Goal: Task Accomplishment & Management: Complete application form

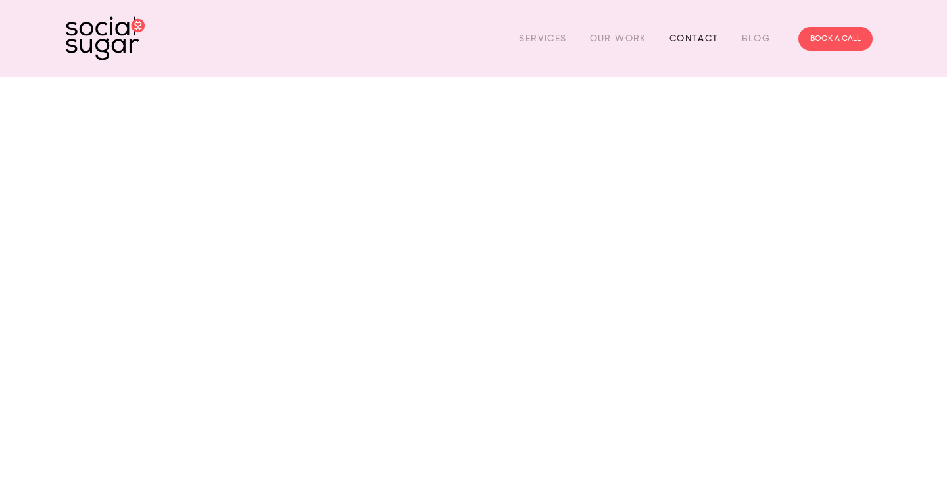
click at [673, 41] on link "Contact" at bounding box center [693, 38] width 49 height 20
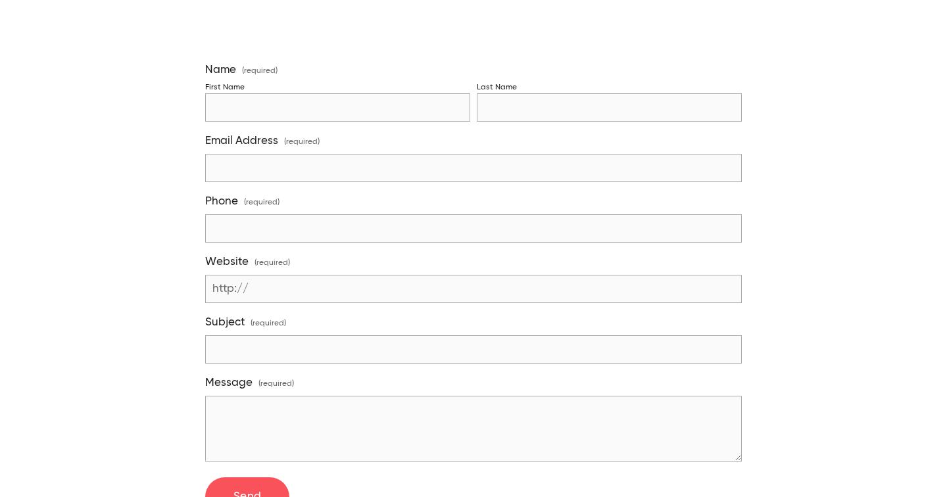
scroll to position [339, 0]
click at [249, 105] on input "First Name" at bounding box center [337, 109] width 265 height 28
type input "Valentina"
type input "Baxter-Thompson"
type input "valentinabaxter8@gmail.com"
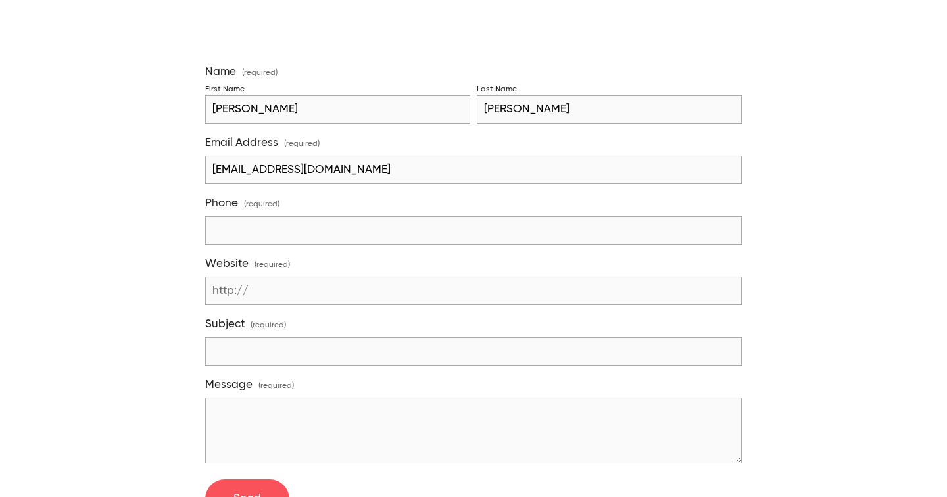
type input "0221213629"
click at [179, 295] on div "Say hello! Use the form below or book in a phone call with us. Name (required) …" at bounding box center [474, 462] width 838 height 1115
click at [256, 349] on input "Subject (required)" at bounding box center [473, 351] width 536 height 28
type input "career"
click at [260, 402] on textarea "Message (required)" at bounding box center [473, 431] width 536 height 66
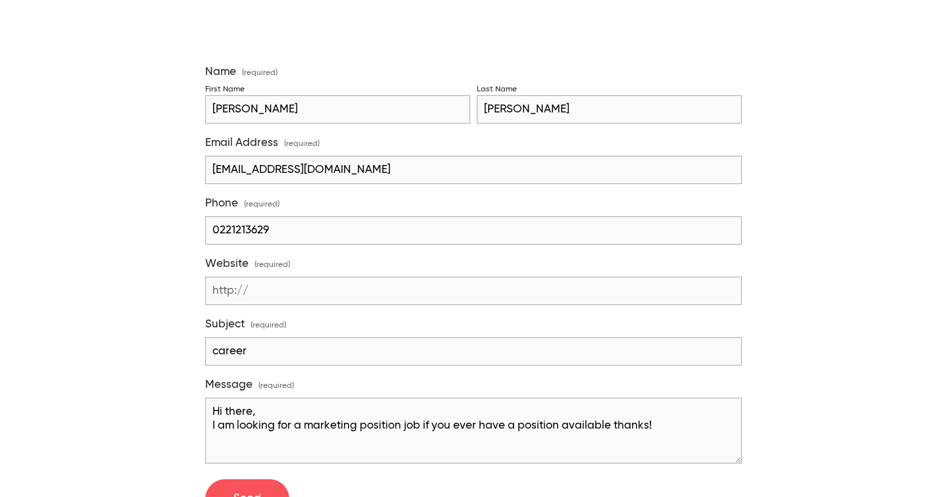
click at [415, 419] on textarea "Hi there, I am looking for a marketing position job if you ever have a position…" at bounding box center [473, 431] width 536 height 66
click at [421, 425] on textarea "Hi there, I am looking for a marketing position job if you ever have a position…" at bounding box center [473, 431] width 536 height 66
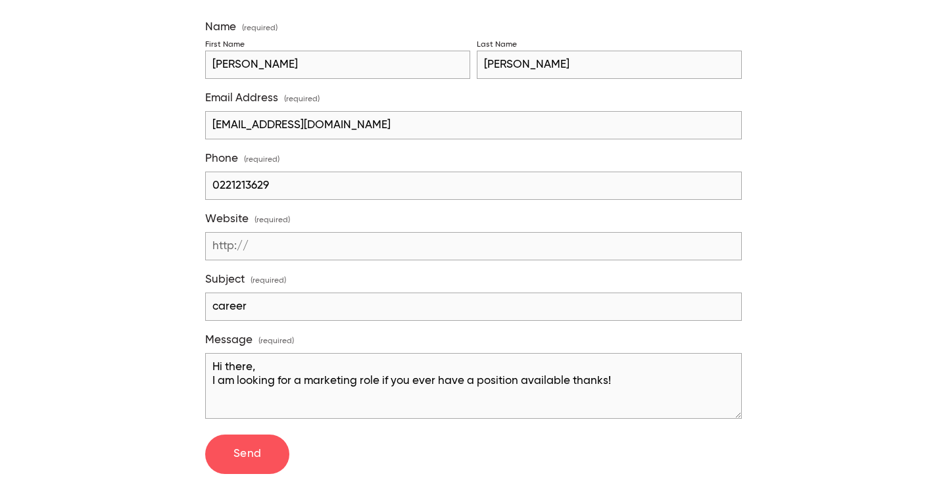
scroll to position [385, 0]
type textarea "Hi there, I am looking for a marketing role if you ever have a position availab…"
click at [249, 461] on button "Send Send" at bounding box center [247, 453] width 84 height 39
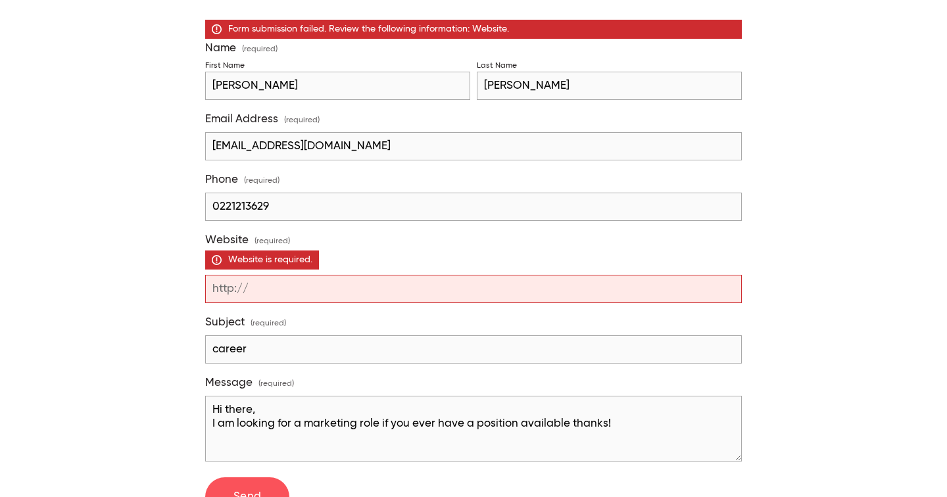
click at [295, 299] on input "Website (required) Website is required." at bounding box center [473, 289] width 536 height 28
drag, startPoint x: 295, startPoint y: 299, endPoint x: 131, endPoint y: 299, distance: 163.7
click at [131, 299] on div "Say hello! Use the form below or book in a phone call with us. Form submission …" at bounding box center [474, 439] width 838 height 1158
paste input "https://www.linkedin.com/in/valentina-baxter-22b8b9276/"
drag, startPoint x: 299, startPoint y: 285, endPoint x: 228, endPoint y: 280, distance: 71.2
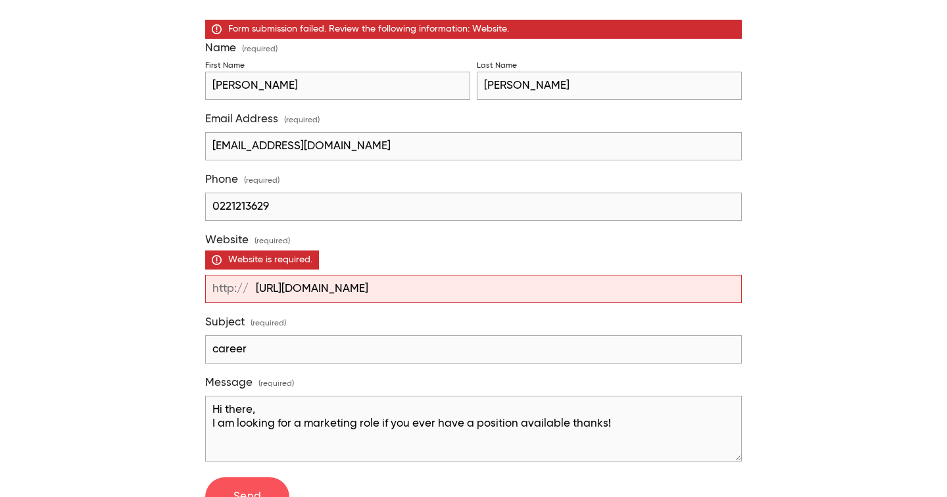
click at [228, 280] on div "Website (required) Website is required. https://www.linkedin.com/in/valentina-b…" at bounding box center [473, 268] width 536 height 70
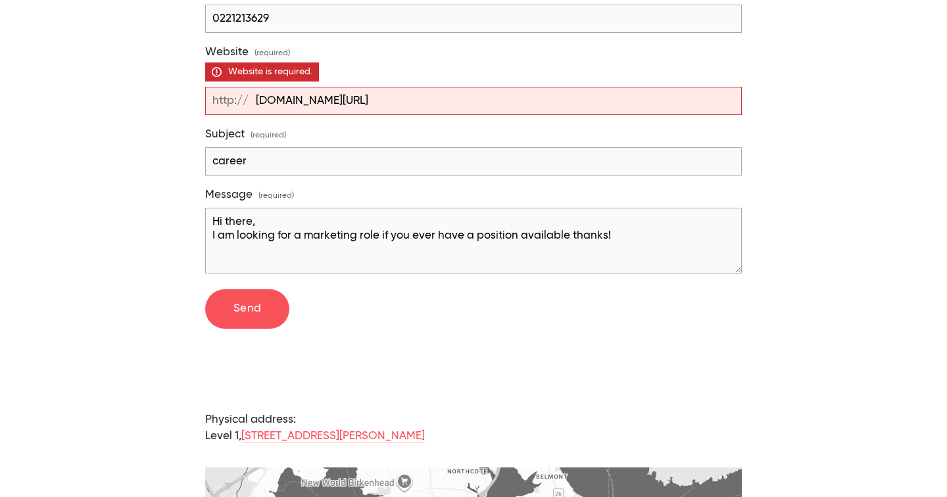
scroll to position [773, 0]
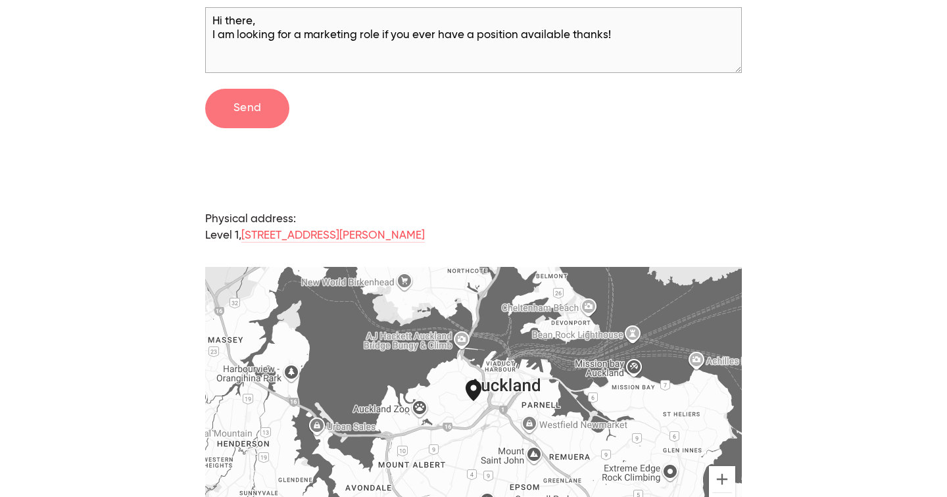
type input "www.linkedin.com/in/valentina-baxter-22b8b9276/"
click at [256, 97] on button "Send Send" at bounding box center [247, 108] width 84 height 39
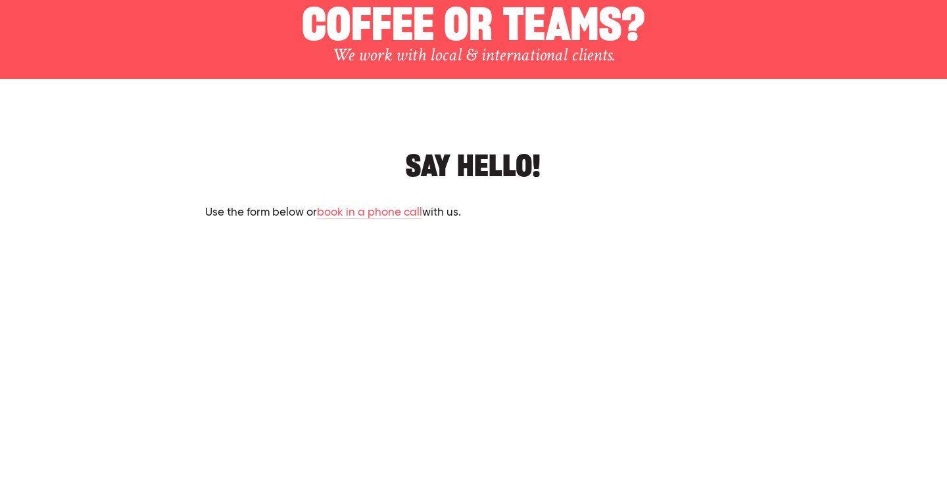
scroll to position [105, 0]
